Goal: Task Accomplishment & Management: Use online tool/utility

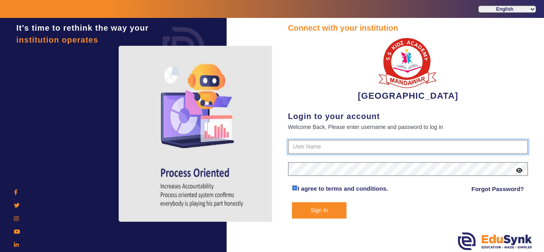
type input "9928895959"
click at [308, 211] on button "Sign In" at bounding box center [319, 210] width 55 height 16
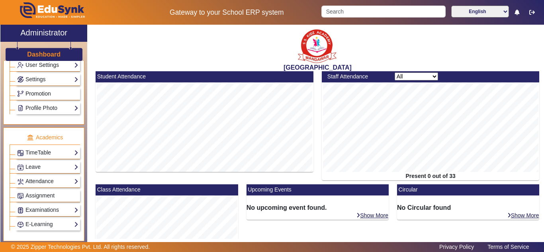
scroll to position [265, 0]
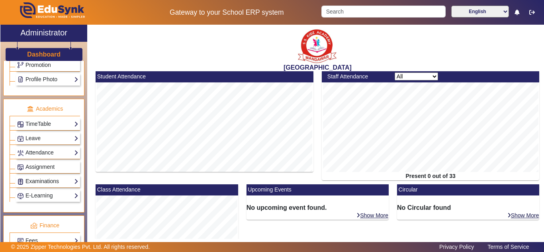
click at [44, 180] on link "Examinations" at bounding box center [47, 181] width 61 height 9
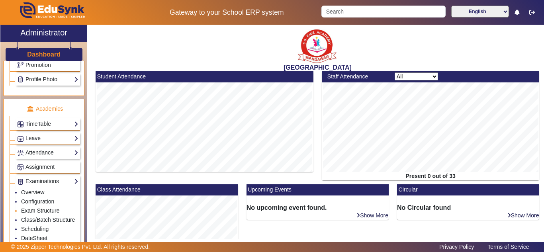
click at [39, 209] on link "Exam Structure" at bounding box center [40, 210] width 38 height 6
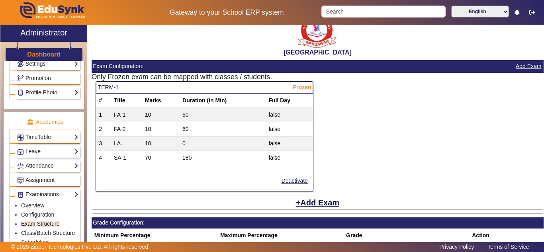
scroll to position [332, 0]
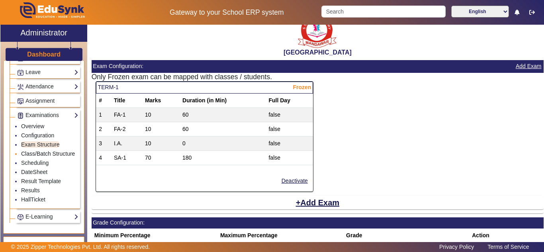
click at [39, 153] on link "Class/Batch Structure" at bounding box center [48, 153] width 54 height 6
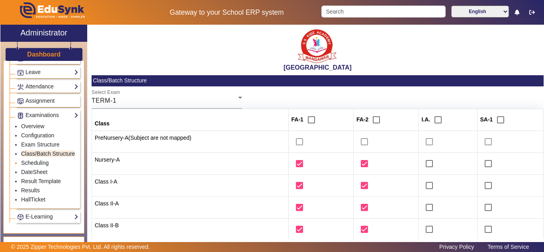
click at [42, 166] on link "Scheduling" at bounding box center [34, 163] width 27 height 6
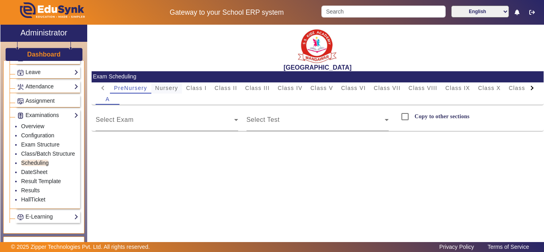
click at [171, 90] on span "Nursery" at bounding box center [166, 88] width 23 height 6
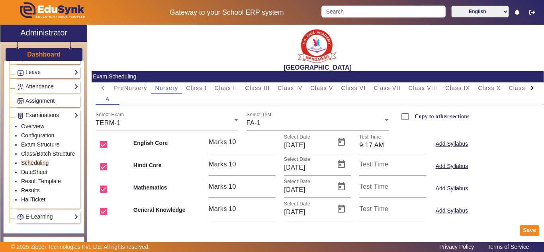
click at [276, 119] on div "FA-1" at bounding box center [315, 123] width 138 height 10
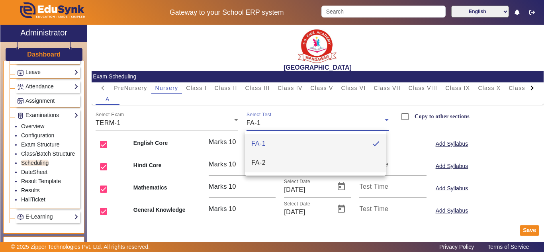
click at [261, 163] on span "FA-2" at bounding box center [258, 163] width 14 height 10
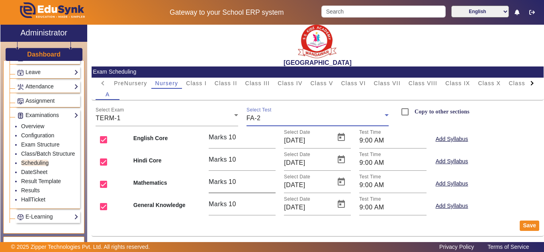
scroll to position [6, 0]
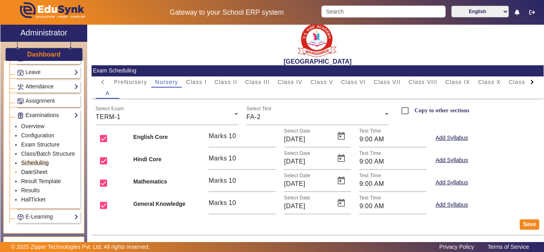
drag, startPoint x: 39, startPoint y: 179, endPoint x: 40, endPoint y: 187, distance: 7.7
click at [39, 175] on link "DateSheet" at bounding box center [34, 172] width 26 height 6
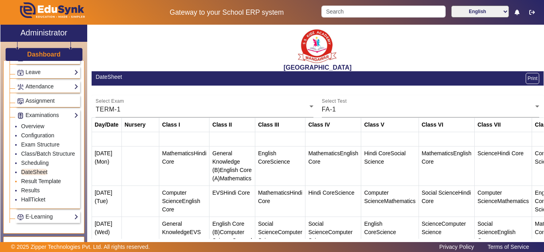
click at [38, 184] on link "Result Template" at bounding box center [41, 181] width 40 height 6
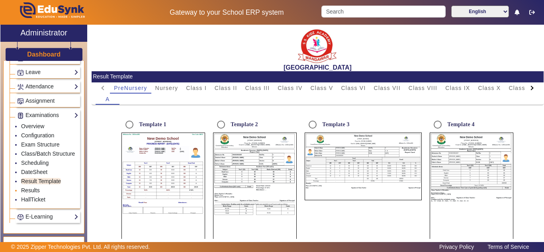
click at [34, 193] on link "Results" at bounding box center [30, 190] width 19 height 6
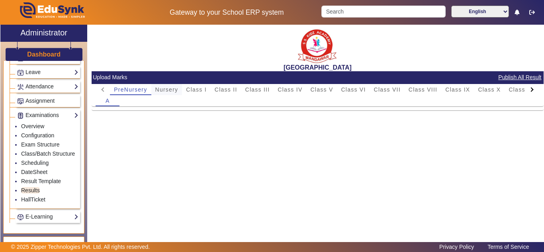
click at [164, 90] on span "Nursery" at bounding box center [166, 90] width 23 height 6
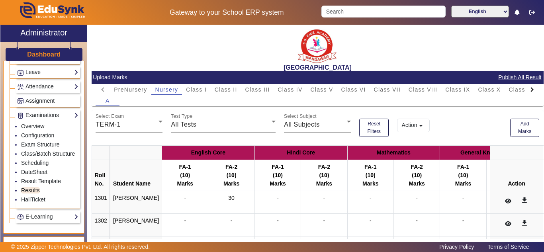
drag, startPoint x: 221, startPoint y: 198, endPoint x: 233, endPoint y: 197, distance: 12.4
click at [233, 197] on div "30" at bounding box center [231, 202] width 40 height 17
click at [216, 127] on div "All Tests" at bounding box center [221, 125] width 101 height 10
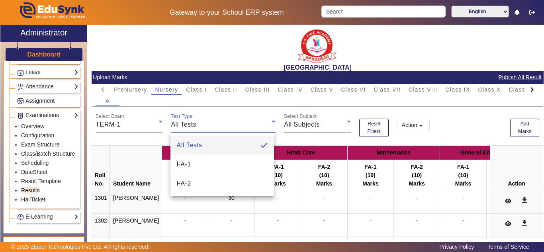
click at [216, 127] on div at bounding box center [272, 126] width 544 height 252
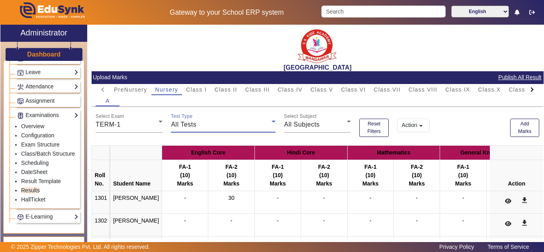
click at [217, 127] on div "All Tests" at bounding box center [221, 125] width 101 height 10
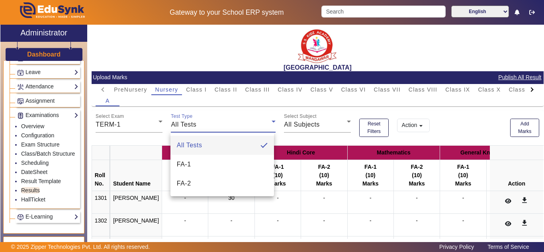
click at [146, 141] on div at bounding box center [272, 126] width 544 height 252
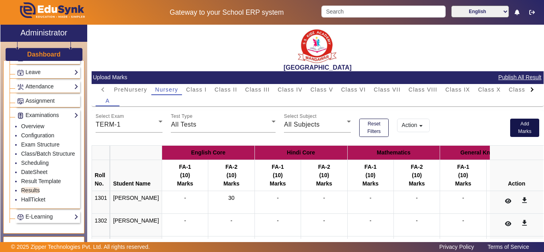
click at [523, 126] on button "Add Marks" at bounding box center [524, 128] width 29 height 18
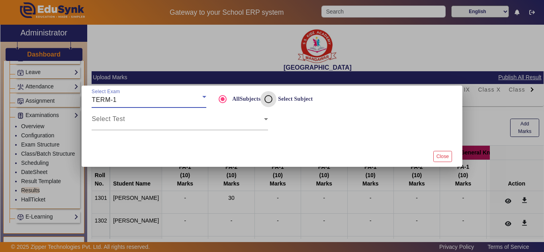
click at [267, 101] on input "Select Subject" at bounding box center [268, 99] width 16 height 16
radio input "true"
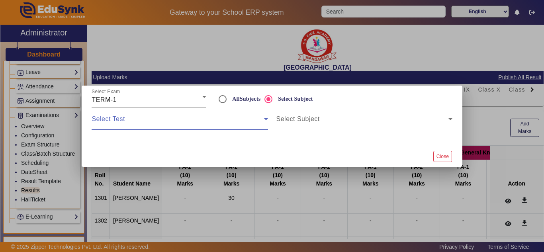
click at [243, 119] on span at bounding box center [178, 122] width 172 height 10
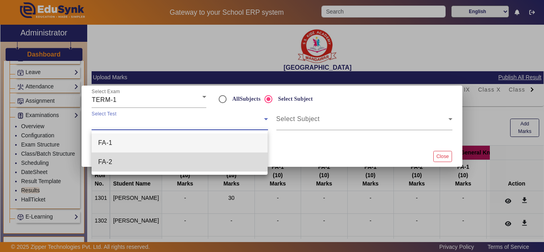
click at [142, 162] on mat-option "FA-2" at bounding box center [180, 161] width 176 height 19
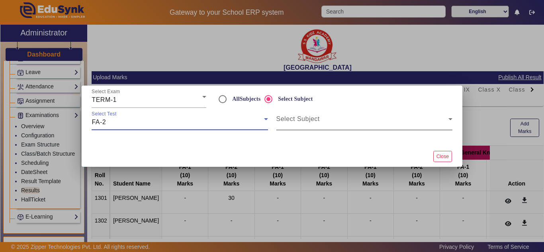
click at [333, 119] on span at bounding box center [362, 122] width 172 height 10
click at [227, 99] on input "AllSubjects" at bounding box center [223, 99] width 16 height 16
radio input "true"
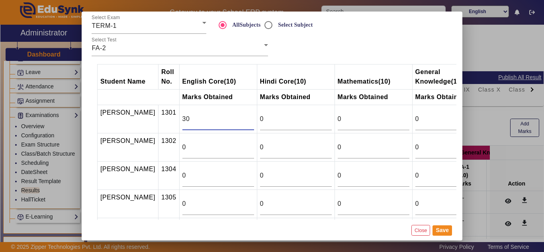
drag, startPoint x: 178, startPoint y: 119, endPoint x: 158, endPoint y: 119, distance: 19.5
click at [158, 119] on tr "[PERSON_NAME] 1301 30 0 0 0" at bounding box center [293, 119] width 392 height 28
click at [443, 230] on button "Save" at bounding box center [442, 230] width 20 height 10
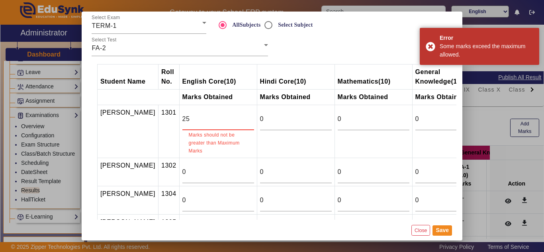
drag, startPoint x: 198, startPoint y: 117, endPoint x: 152, endPoint y: 119, distance: 46.6
click at [152, 119] on tr "[PERSON_NAME] 1301 25 Marks should not be greater than Maximum Marks 0 0 0" at bounding box center [293, 131] width 392 height 53
type input "1"
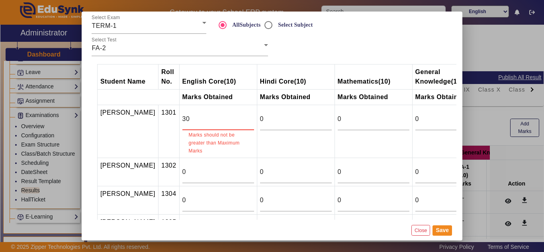
type input "3"
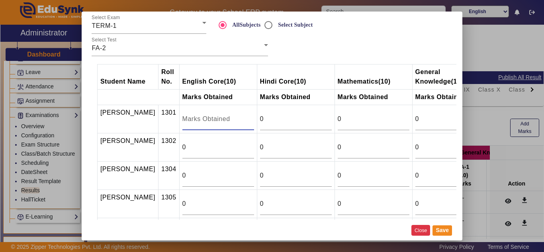
click at [424, 228] on button "Close" at bounding box center [420, 230] width 19 height 11
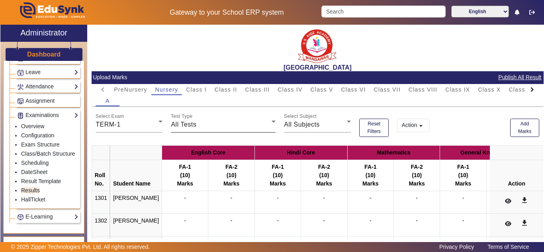
click at [198, 125] on div "All Tests" at bounding box center [221, 125] width 101 height 10
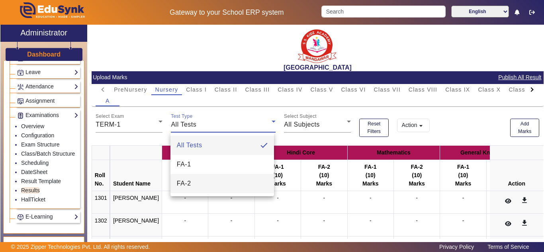
click at [196, 183] on mat-option "FA-2" at bounding box center [221, 183] width 103 height 19
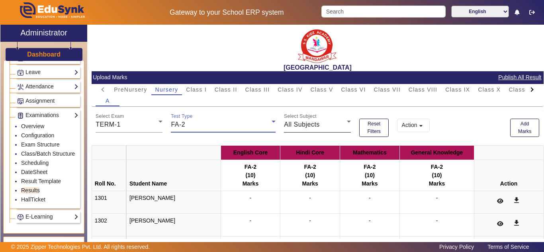
click at [329, 121] on div "All Subjects" at bounding box center [315, 125] width 63 height 10
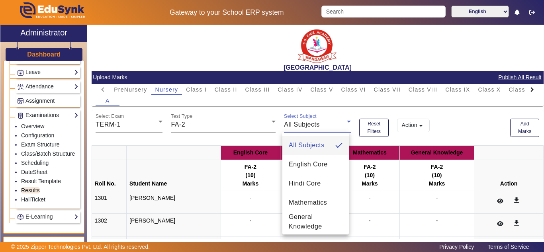
click at [374, 107] on div at bounding box center [272, 126] width 544 height 252
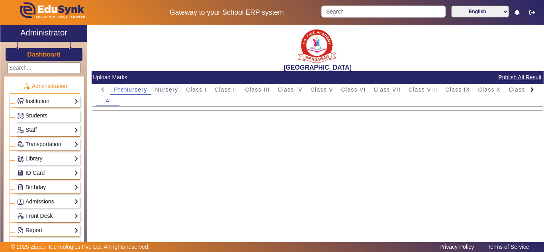
click at [169, 90] on span "Nursery" at bounding box center [166, 90] width 23 height 6
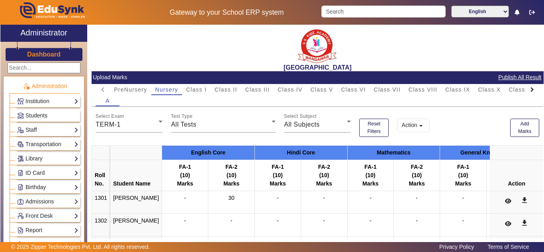
drag, startPoint x: 228, startPoint y: 199, endPoint x: 213, endPoint y: 199, distance: 15.1
click at [213, 199] on div "30" at bounding box center [231, 202] width 40 height 17
